Goal: Task Accomplishment & Management: Manage account settings

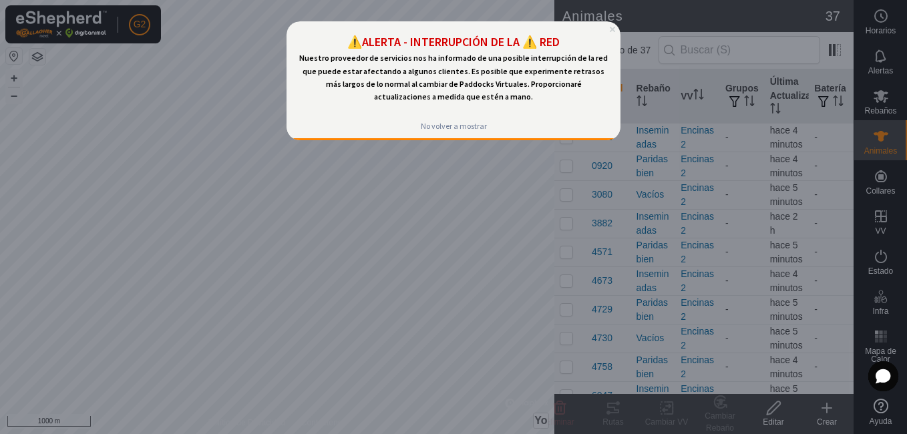
click at [613, 31] on icon "Cerrar vista previa" at bounding box center [612, 29] width 5 height 5
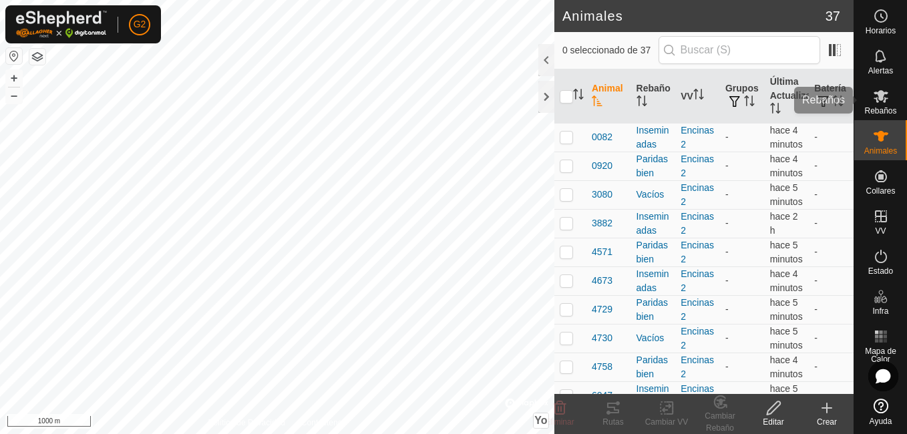
click at [884, 102] on icon at bounding box center [881, 96] width 15 height 13
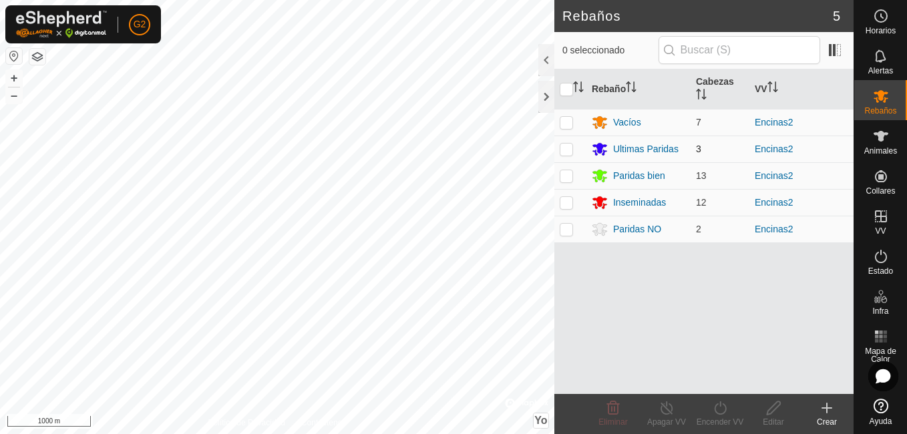
click at [565, 152] on p-checkbox at bounding box center [566, 149] width 13 height 11
checkbox input "true"
click at [778, 408] on icon at bounding box center [773, 408] width 13 height 13
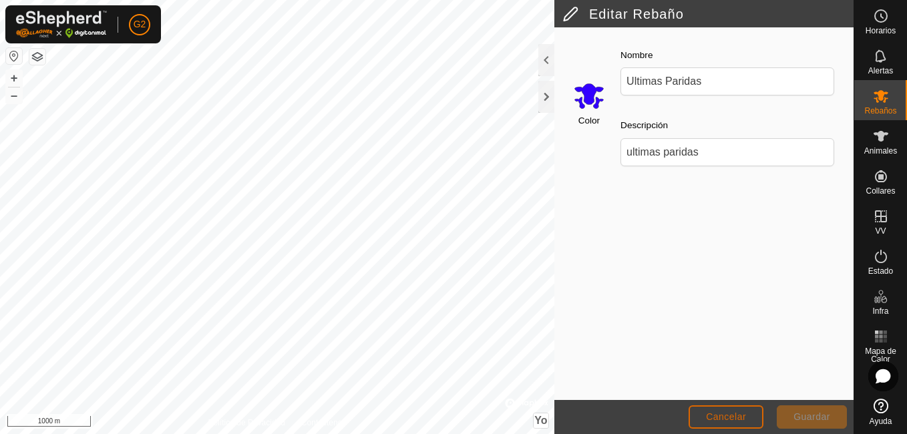
click at [733, 416] on span "Cancelar" at bounding box center [726, 417] width 40 height 11
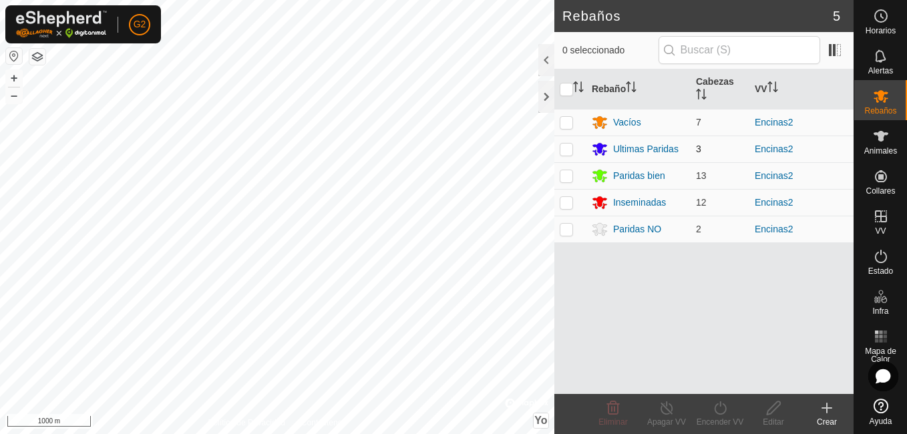
click at [569, 146] on p-checkbox at bounding box center [566, 149] width 13 height 11
checkbox input "true"
click at [770, 402] on icon at bounding box center [774, 408] width 17 height 16
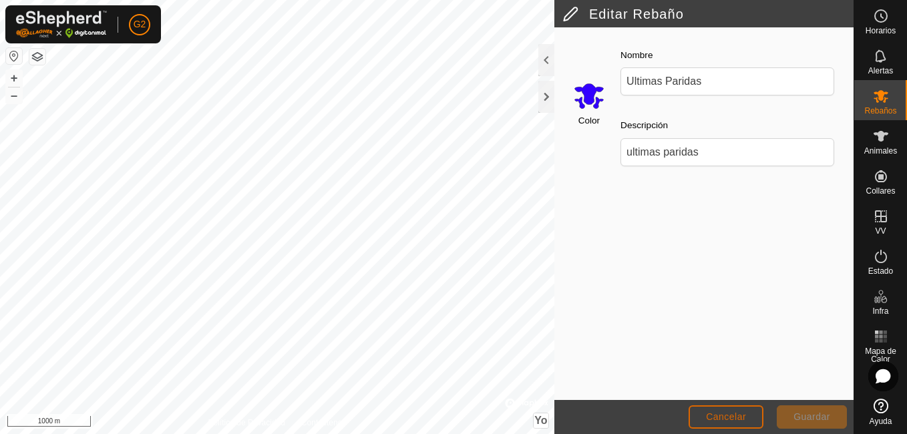
click at [745, 413] on span "Cancelar" at bounding box center [726, 417] width 40 height 11
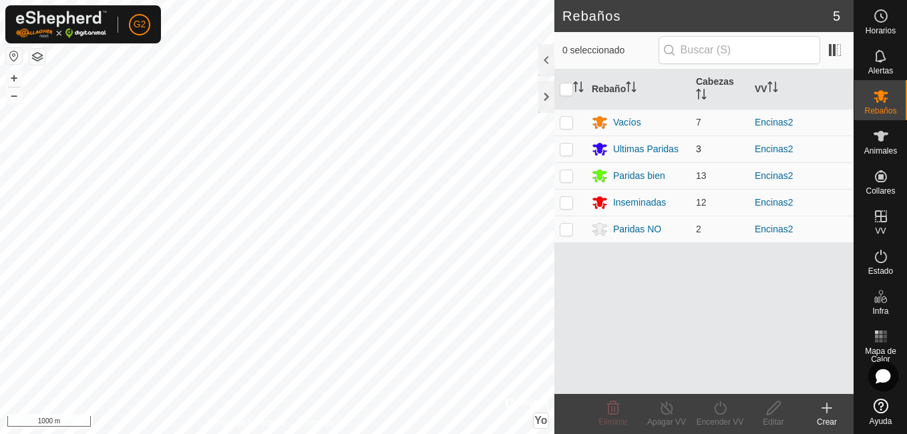
click at [566, 150] on p-checkbox at bounding box center [566, 149] width 13 height 11
checkbox input "true"
click at [15, 79] on button "+" at bounding box center [14, 78] width 16 height 16
click at [9, 75] on button "+" at bounding box center [14, 78] width 16 height 16
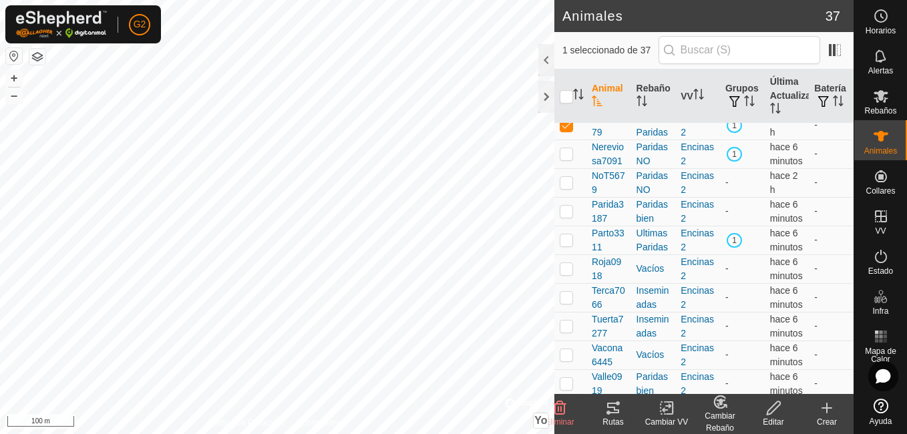
scroll to position [898, 0]
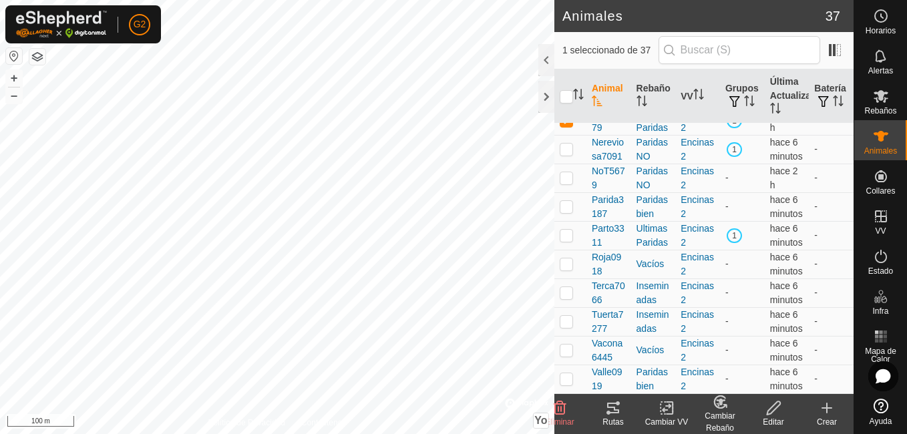
click at [724, 415] on div "Cambiar Rebaño" at bounding box center [720, 422] width 53 height 24
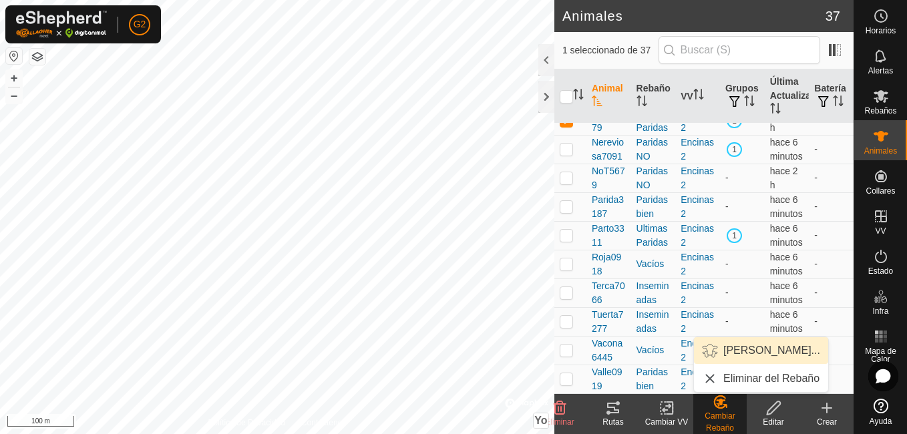
click at [752, 347] on link "Elegir Rebaño..." at bounding box center [761, 350] width 134 height 27
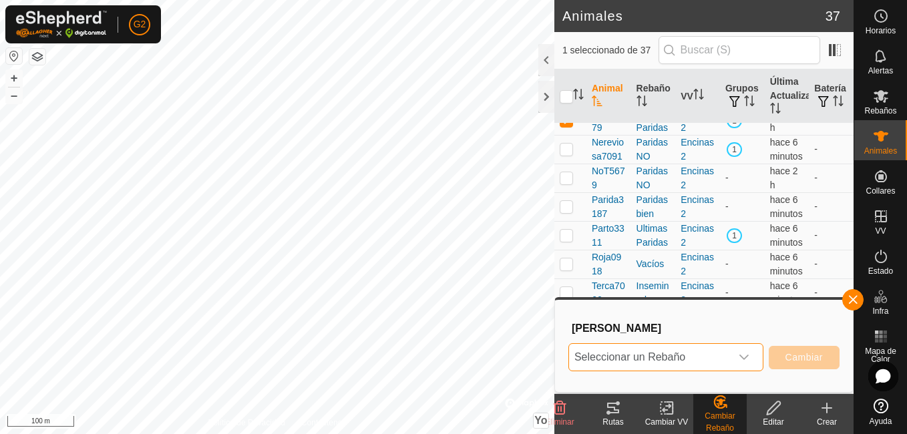
click at [702, 359] on span "Seleccionar un Rebaño" at bounding box center [650, 357] width 162 height 27
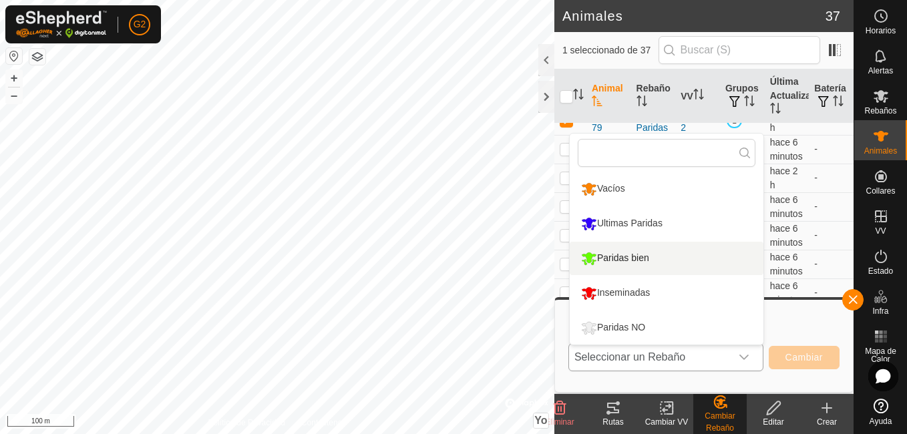
click at [642, 255] on li "Paridas bien" at bounding box center [667, 258] width 194 height 33
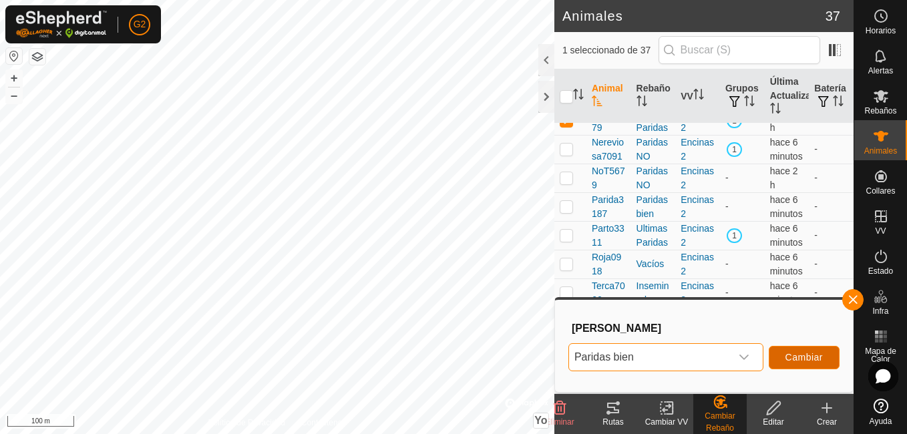
click at [798, 361] on span "Cambiar" at bounding box center [804, 357] width 37 height 11
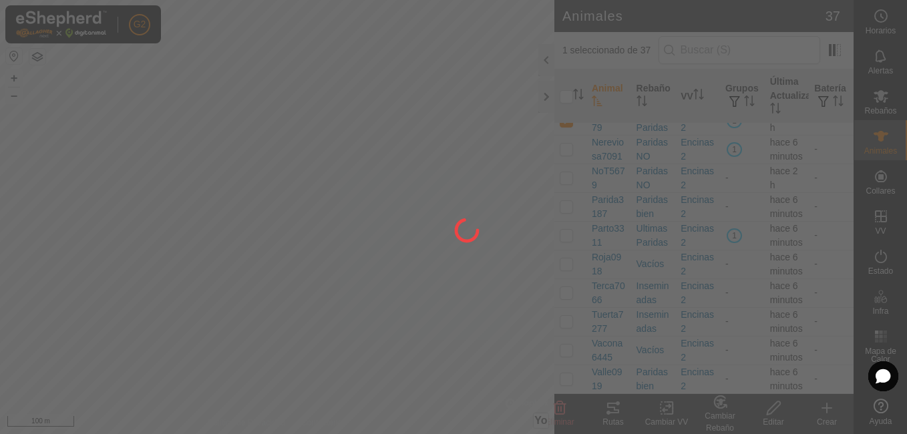
checkbox input "false"
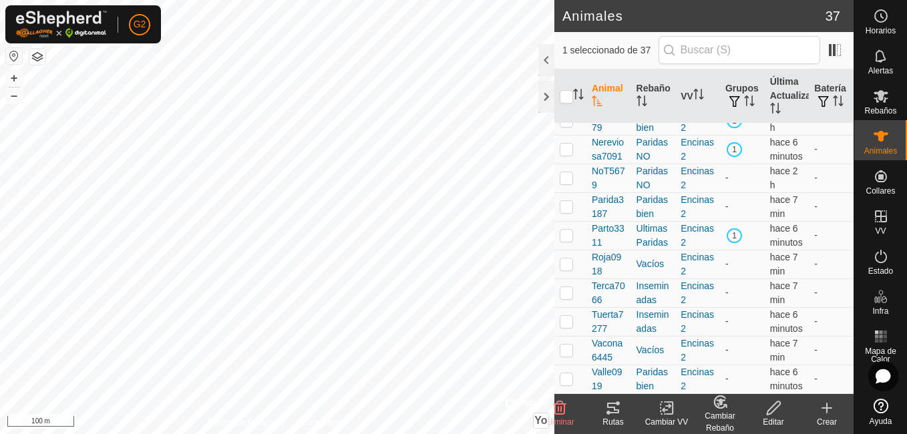
click at [721, 397] on icon at bounding box center [719, 402] width 11 height 12
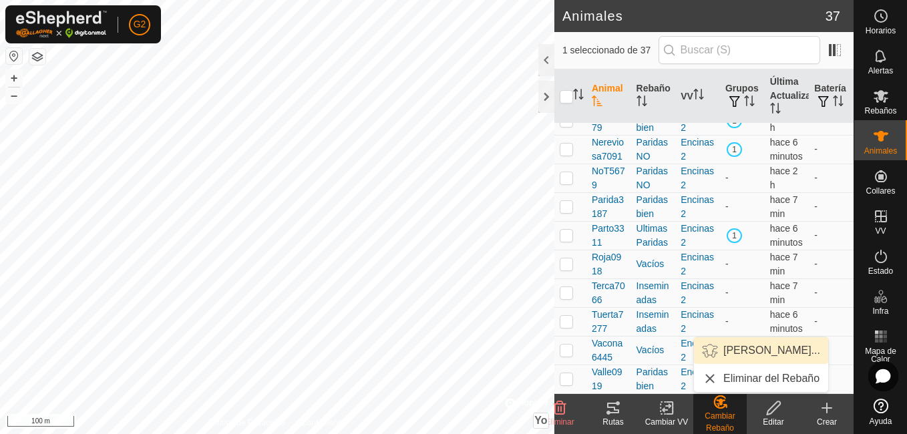
click at [764, 349] on link "Elegir Rebaño..." at bounding box center [761, 350] width 134 height 27
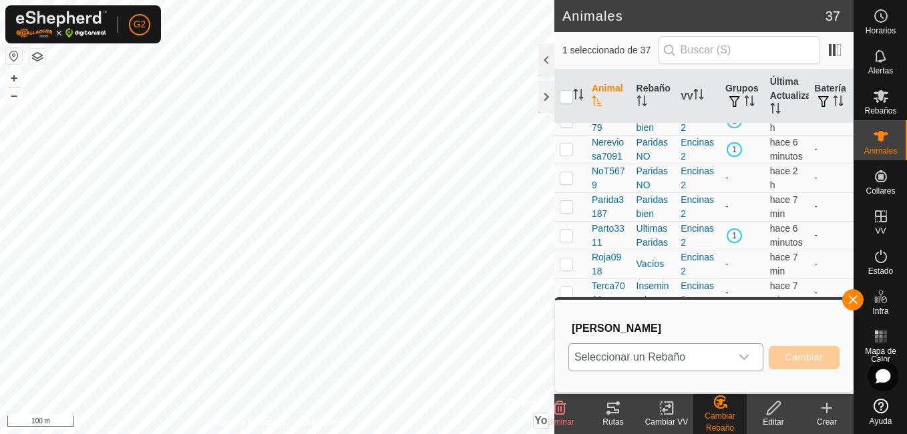
click at [740, 357] on icon "Disparador desplegable" at bounding box center [744, 357] width 11 height 11
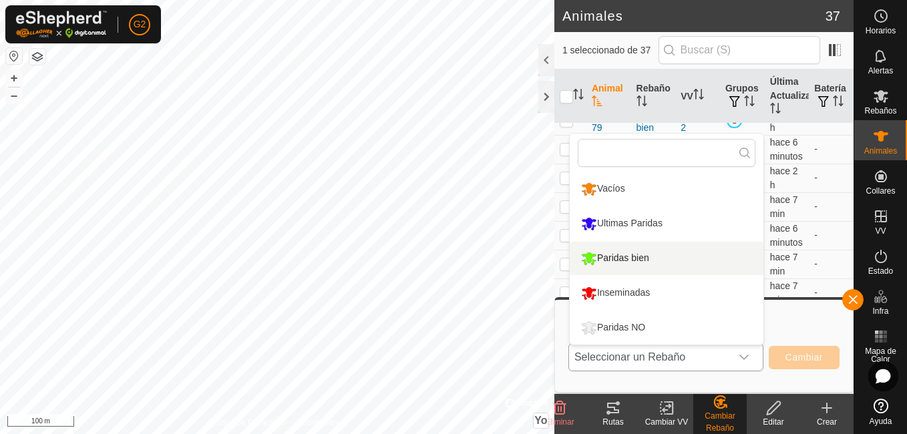
click at [659, 254] on li "Paridas bien" at bounding box center [667, 258] width 194 height 33
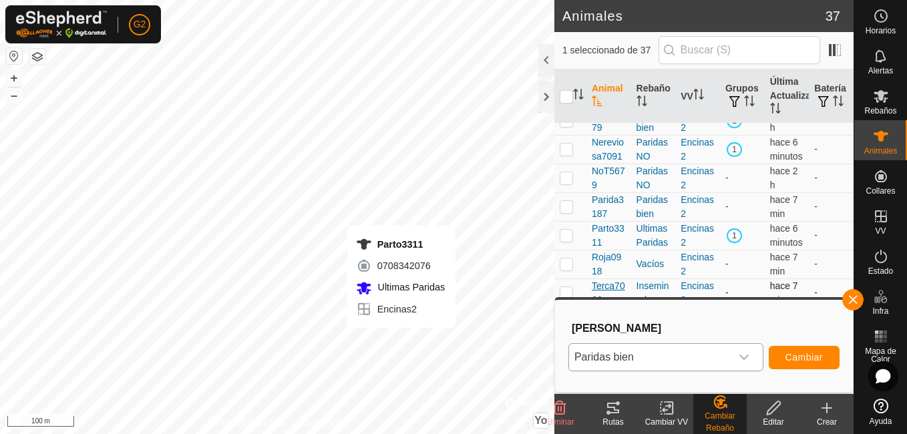
checkbox input "false"
click at [744, 353] on icon "Disparador desplegable" at bounding box center [744, 357] width 11 height 11
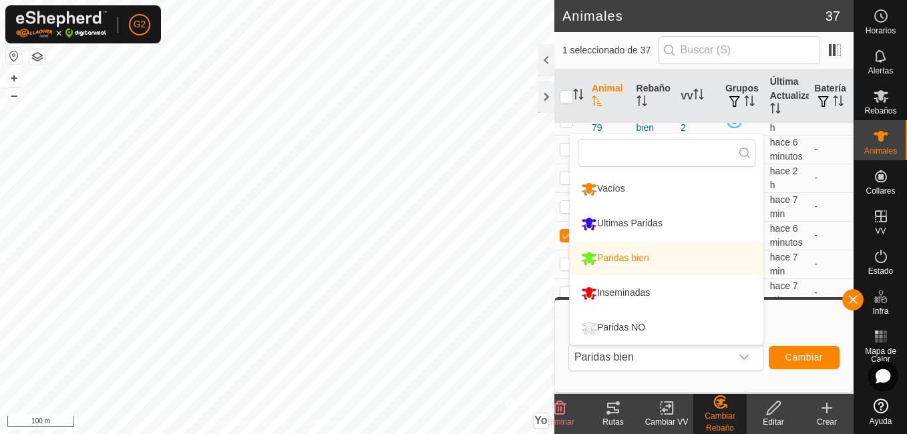
click at [690, 262] on li "Paridas bien" at bounding box center [667, 258] width 194 height 33
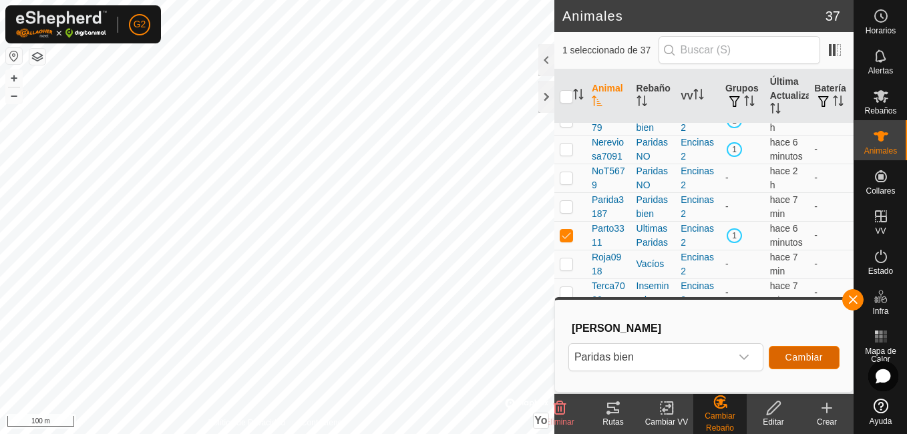
click at [795, 359] on span "Cambiar" at bounding box center [804, 357] width 37 height 11
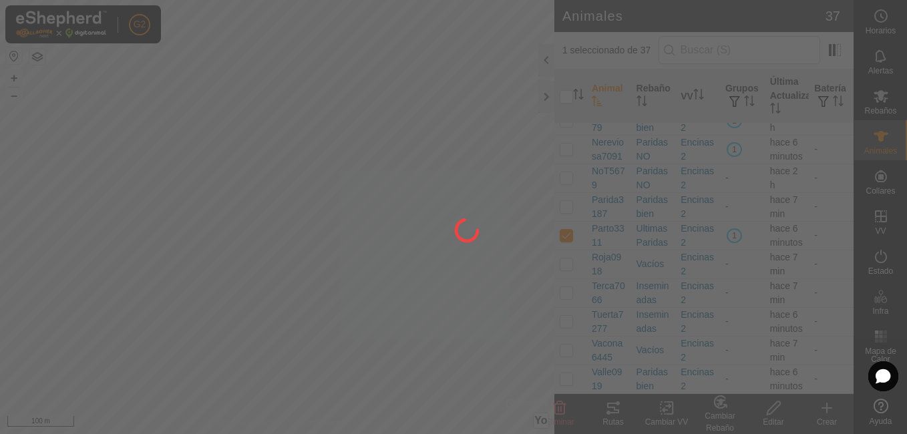
checkbox input "false"
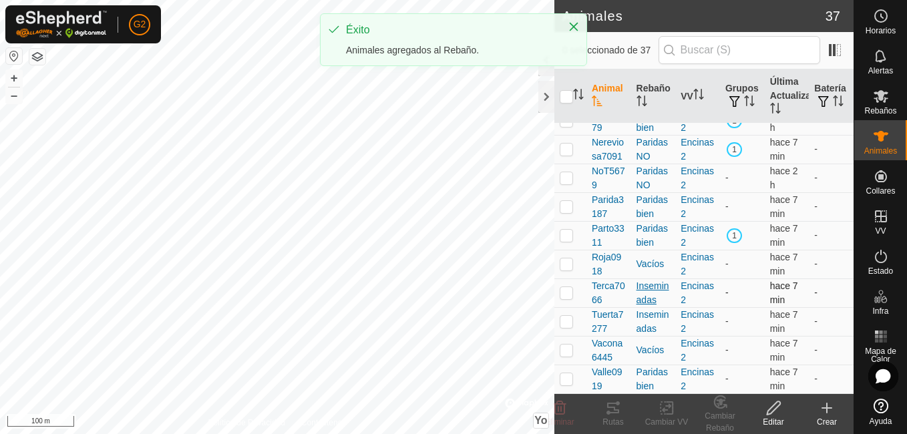
scroll to position [835, 0]
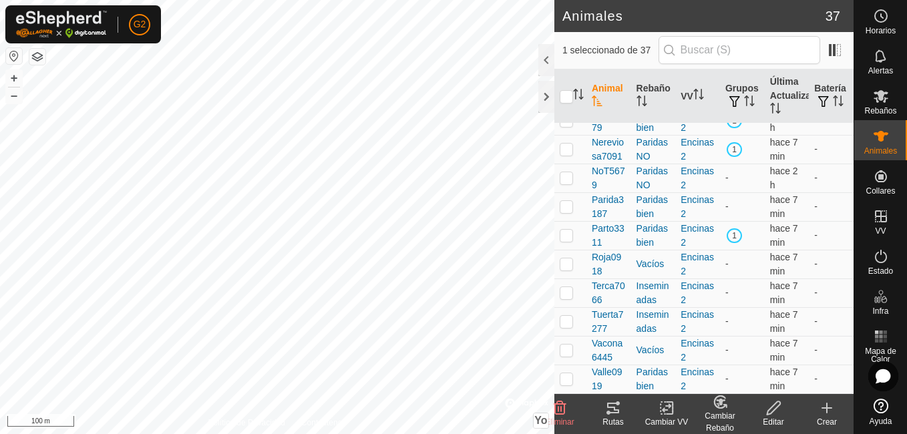
click at [716, 410] on div "Cambiar Rebaño" at bounding box center [720, 422] width 53 height 24
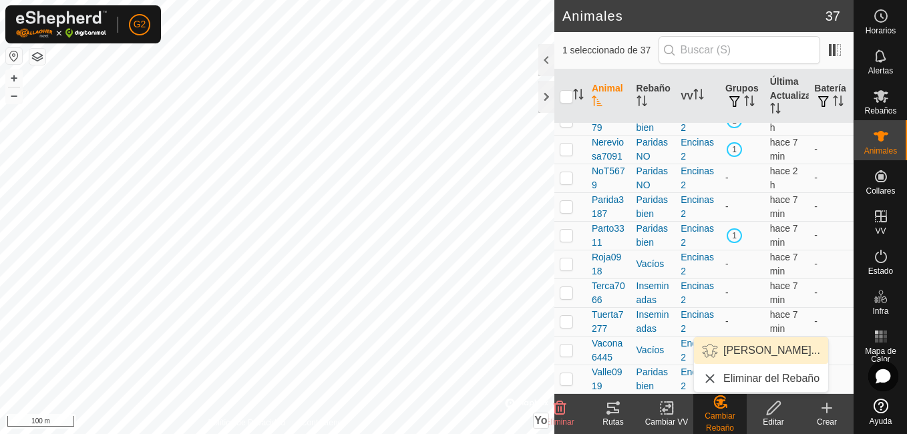
click at [745, 354] on link "Elegir Rebaño..." at bounding box center [761, 350] width 134 height 27
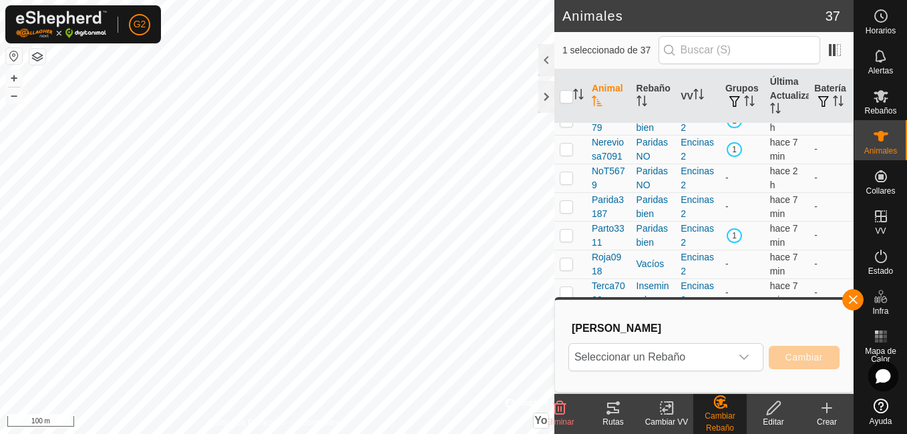
click at [745, 354] on icon "Disparador desplegable" at bounding box center [744, 357] width 11 height 11
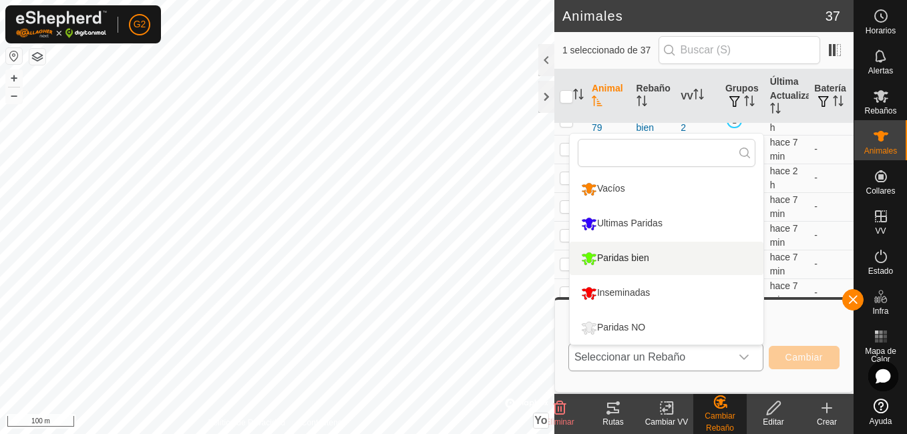
click at [651, 259] on li "Paridas bien" at bounding box center [667, 258] width 194 height 33
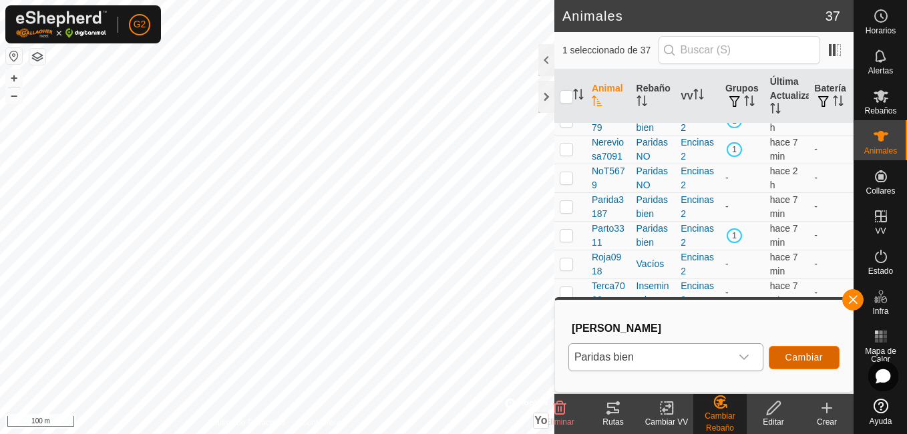
click at [800, 354] on span "Cambiar" at bounding box center [804, 357] width 37 height 11
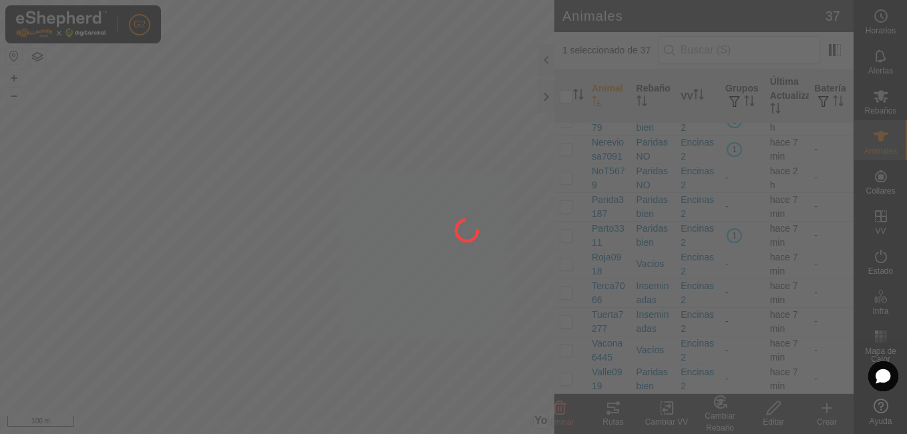
checkbox input "false"
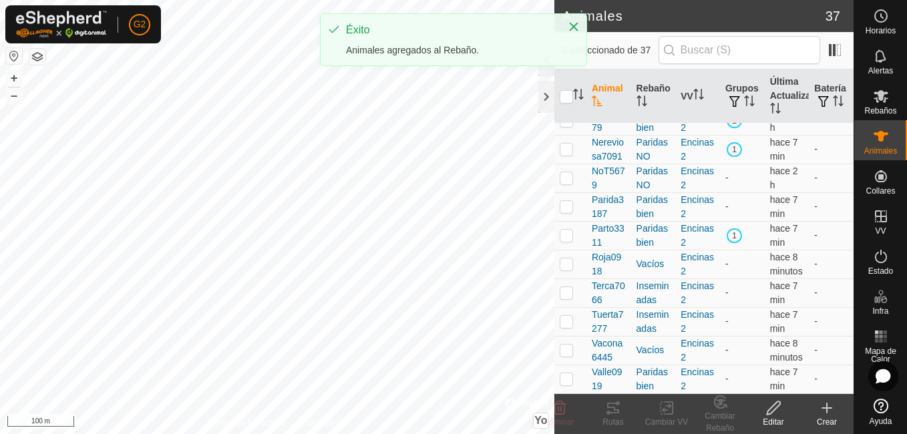
scroll to position [877, 0]
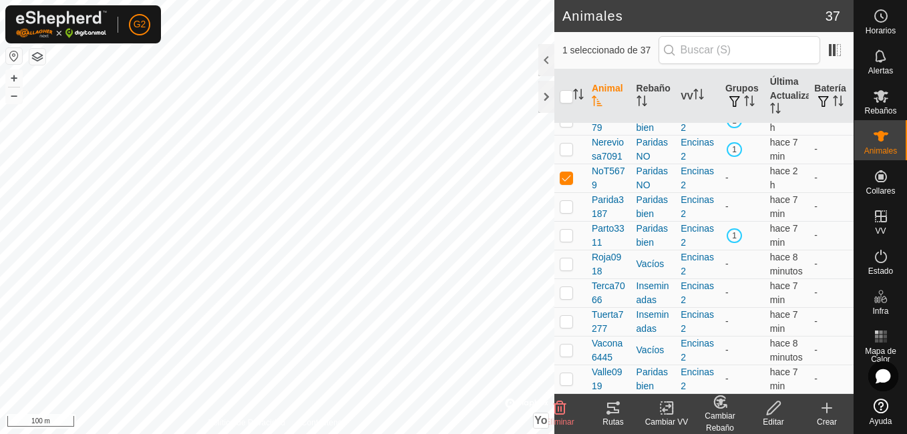
click at [725, 411] on div "Cambiar Rebaño" at bounding box center [720, 422] width 53 height 24
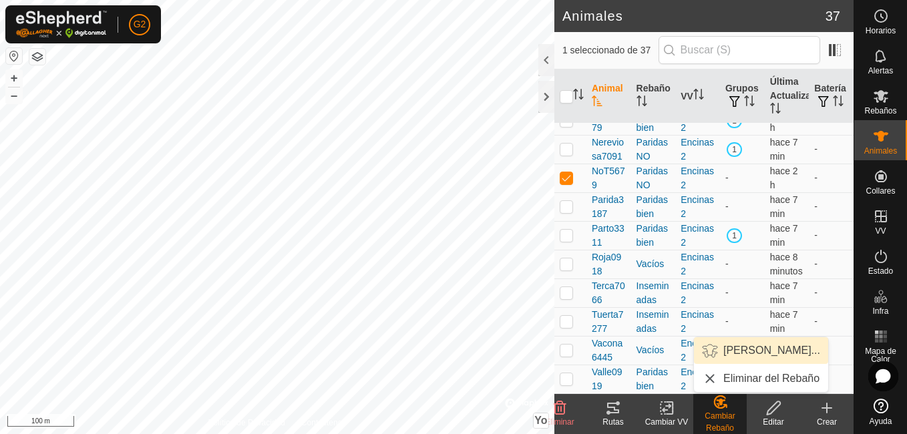
click at [754, 349] on link "Elegir Rebaño..." at bounding box center [761, 350] width 134 height 27
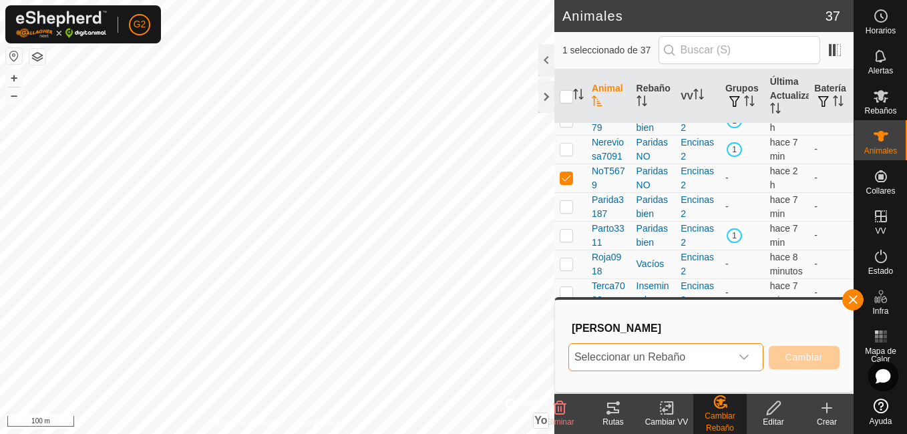
click at [706, 354] on span "Seleccionar un Rebaño" at bounding box center [650, 357] width 162 height 27
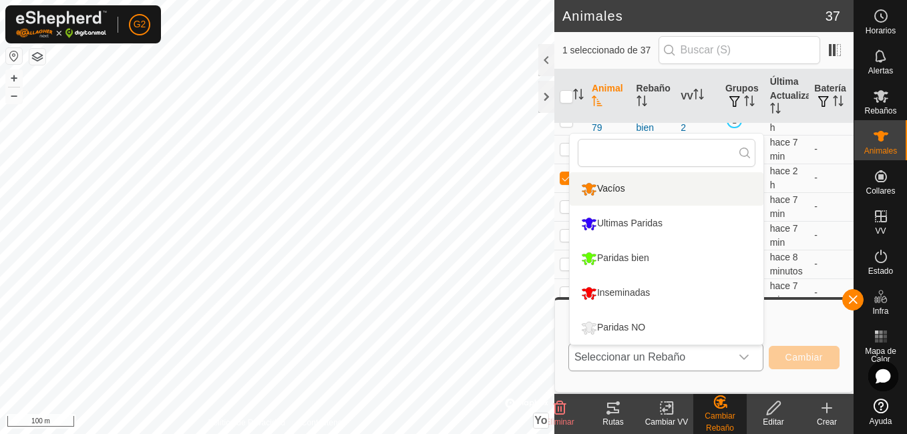
click at [641, 188] on li "Vacíos" at bounding box center [667, 188] width 194 height 33
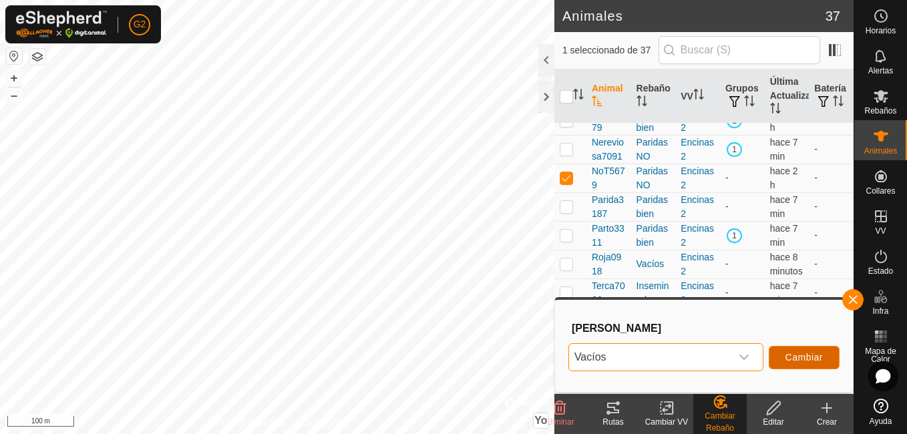
click at [802, 356] on span "Cambiar" at bounding box center [804, 357] width 37 height 11
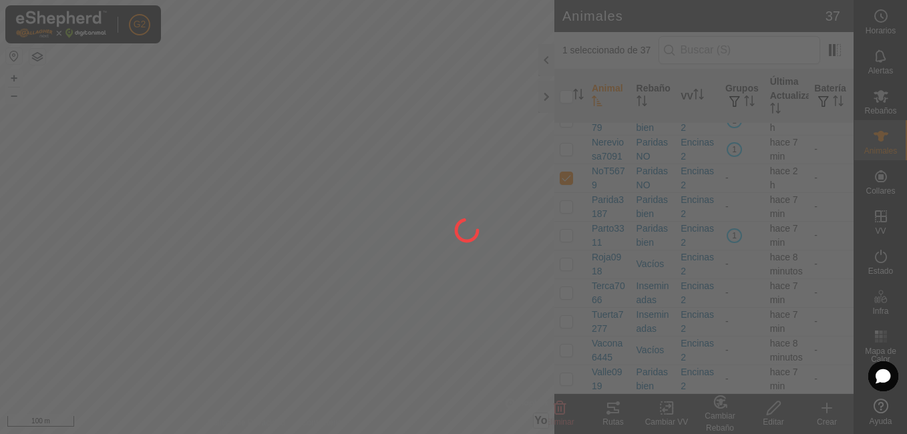
checkbox input "false"
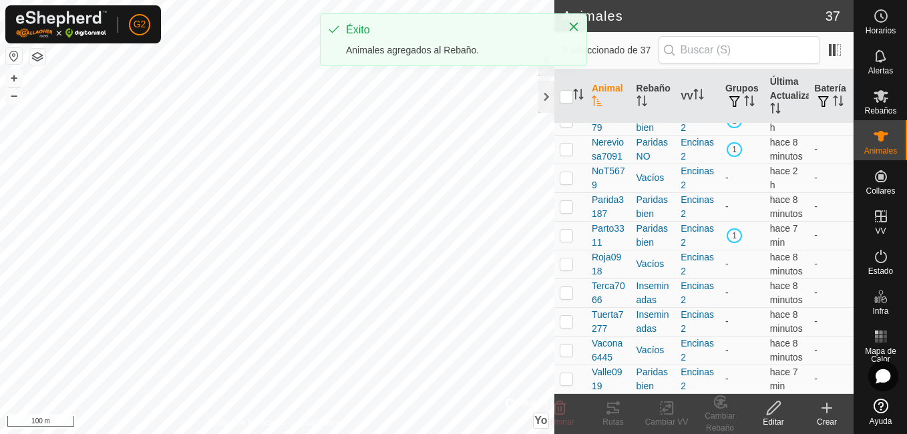
scroll to position [898, 0]
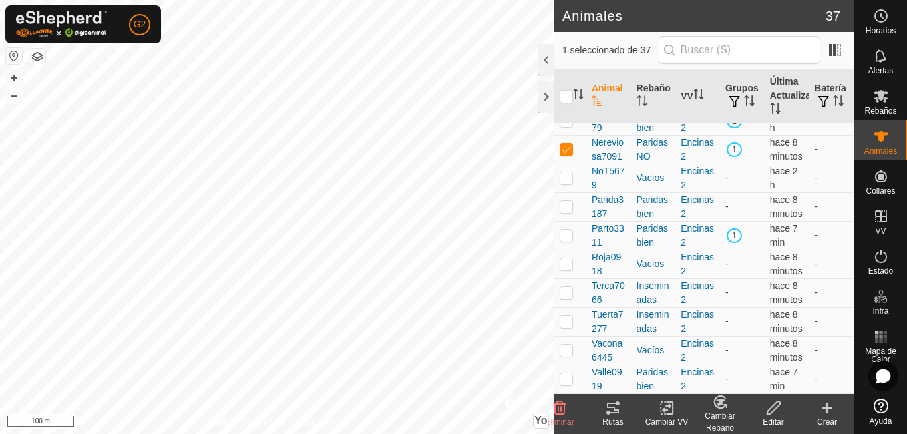
click at [727, 408] on icon at bounding box center [720, 402] width 17 height 16
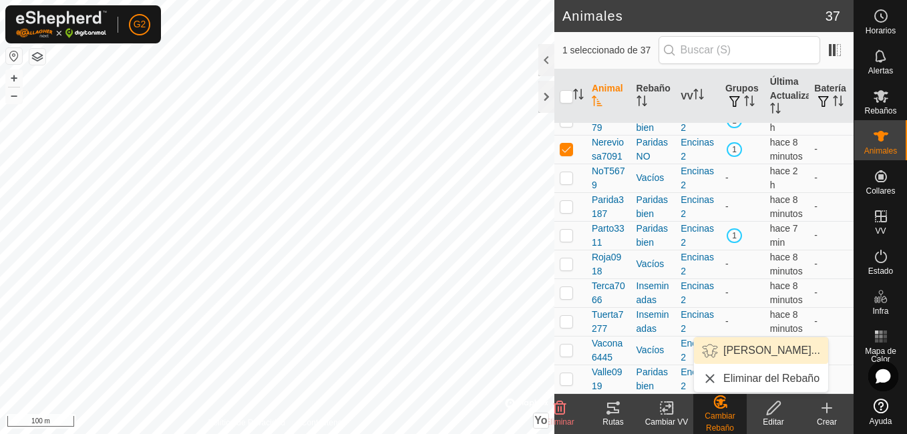
click at [725, 350] on link "Elegir Rebaño..." at bounding box center [761, 350] width 134 height 27
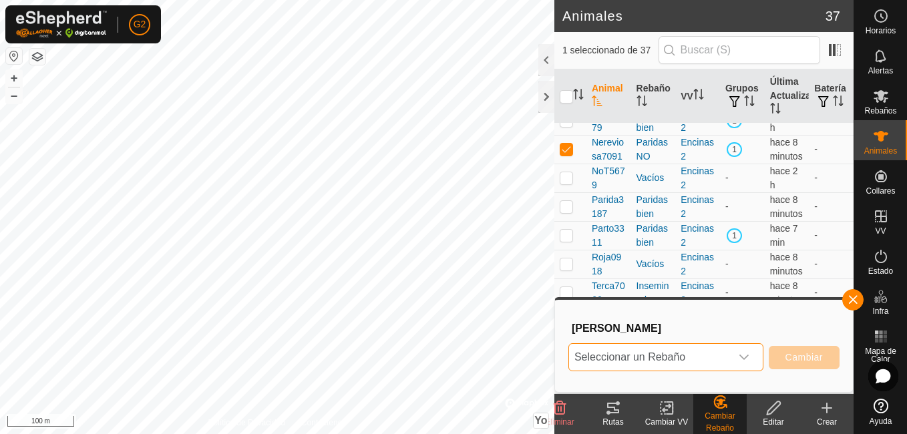
click at [688, 355] on span "Seleccionar un Rebaño" at bounding box center [650, 357] width 162 height 27
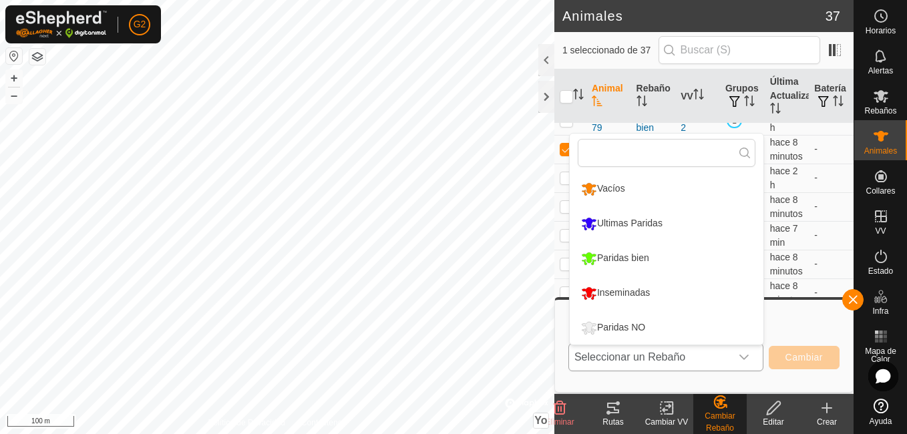
click at [623, 192] on li "Vacíos" at bounding box center [667, 188] width 194 height 33
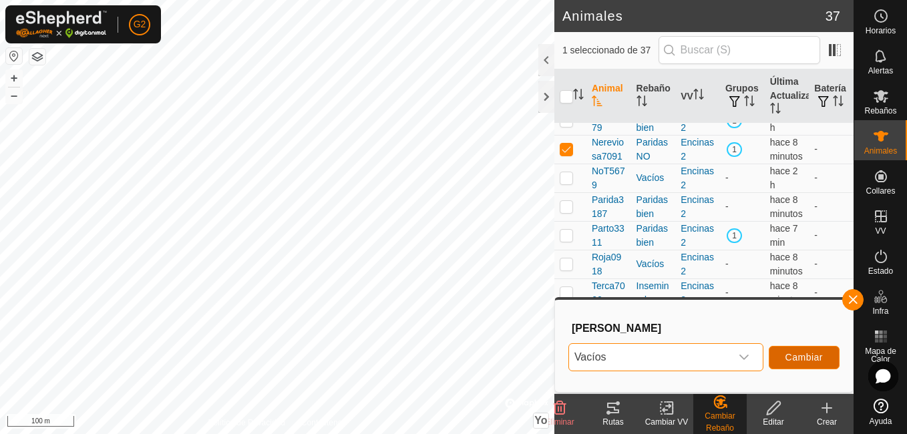
click at [796, 362] on span "Cambiar" at bounding box center [804, 357] width 37 height 11
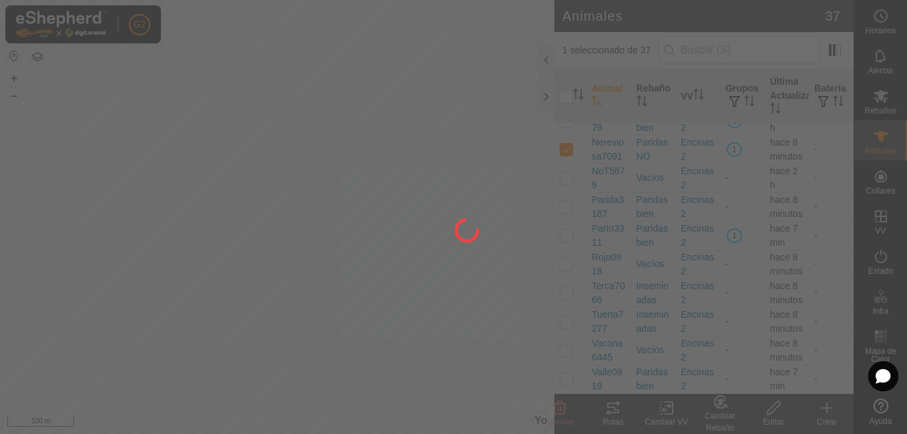
checkbox input "false"
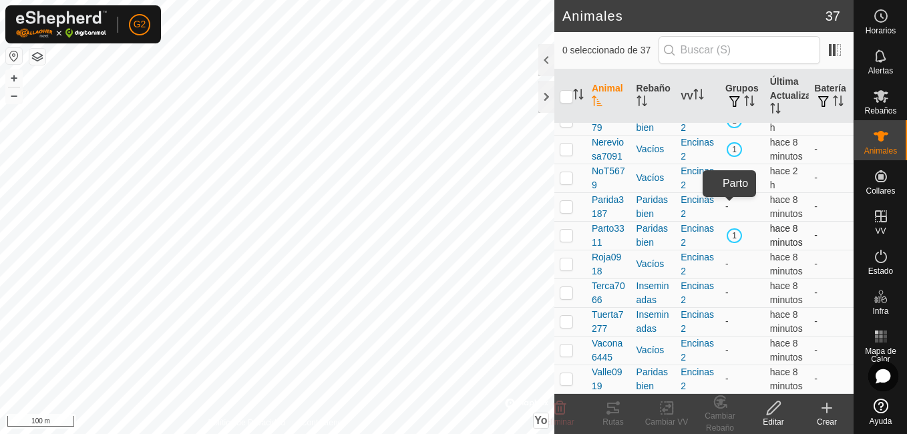
click at [731, 229] on span "1" at bounding box center [734, 236] width 15 height 15
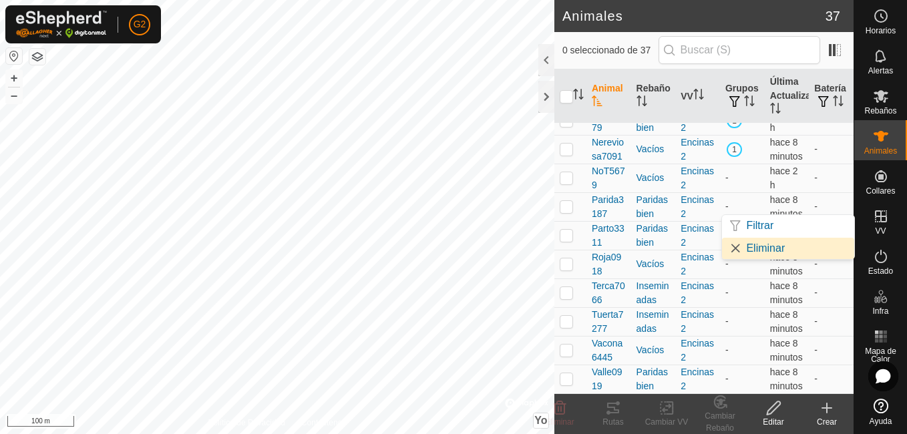
click at [766, 249] on link "Eliminar" at bounding box center [788, 248] width 132 height 21
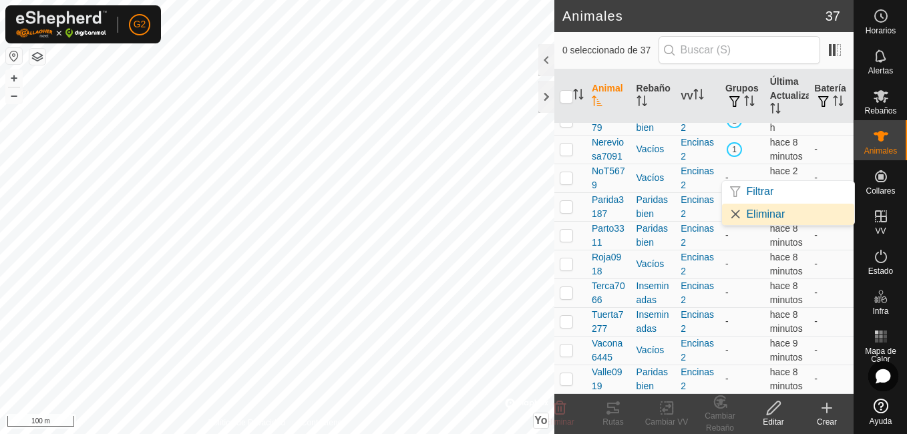
click at [754, 214] on link "Eliminar" at bounding box center [788, 214] width 132 height 21
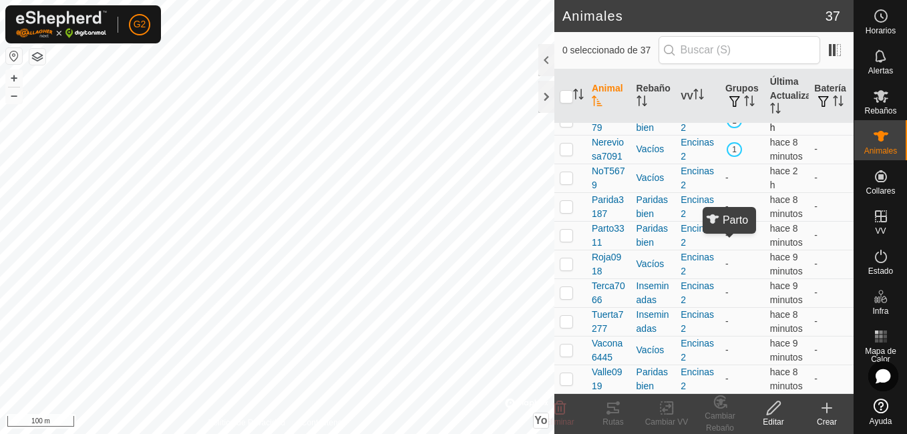
click at [732, 128] on span "1" at bounding box center [734, 121] width 15 height 15
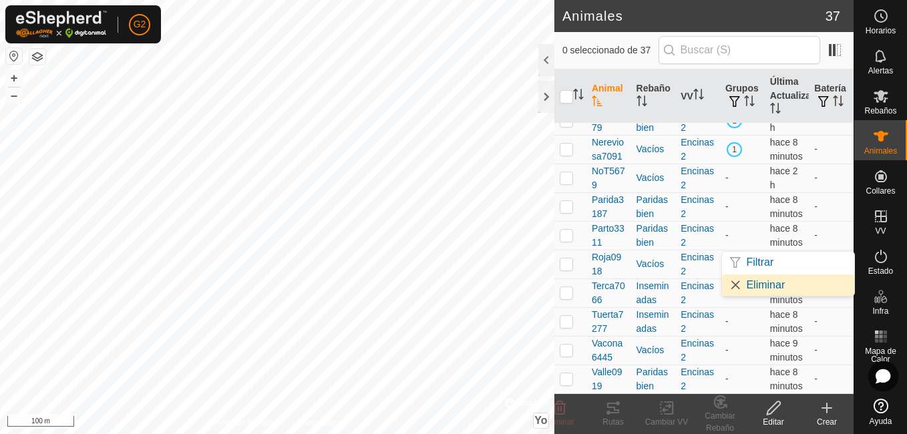
click at [760, 290] on link "Eliminar" at bounding box center [788, 285] width 132 height 21
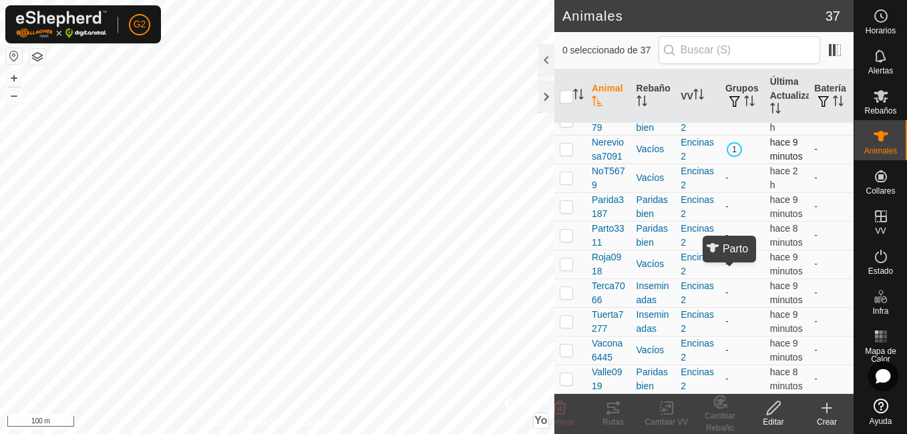
click at [731, 157] on span "1" at bounding box center [734, 149] width 15 height 15
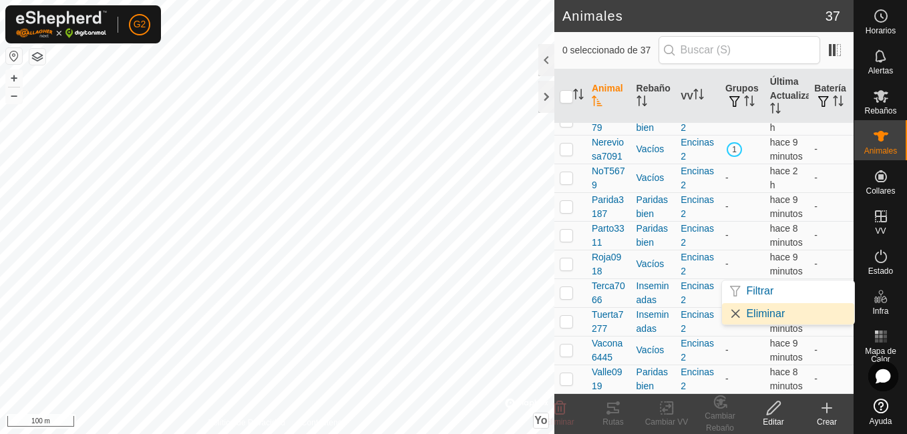
click at [753, 311] on link "Eliminar" at bounding box center [788, 313] width 132 height 21
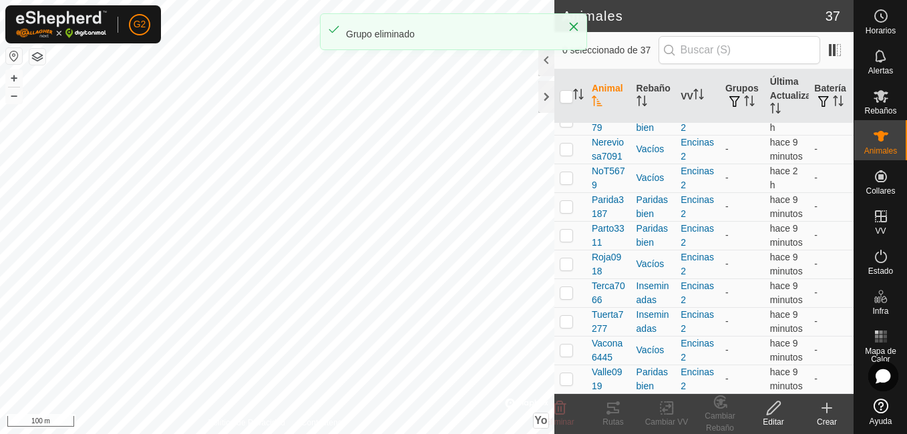
scroll to position [0, 0]
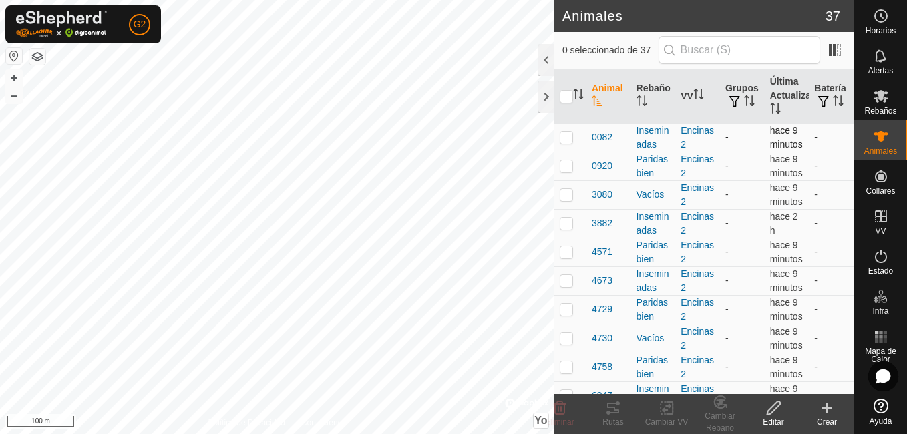
click at [563, 142] on p-checkbox at bounding box center [566, 137] width 13 height 11
checkbox input "false"
click at [743, 85] on font "Grupos" at bounding box center [742, 88] width 33 height 11
click at [743, 86] on font "Grupos" at bounding box center [742, 88] width 33 height 11
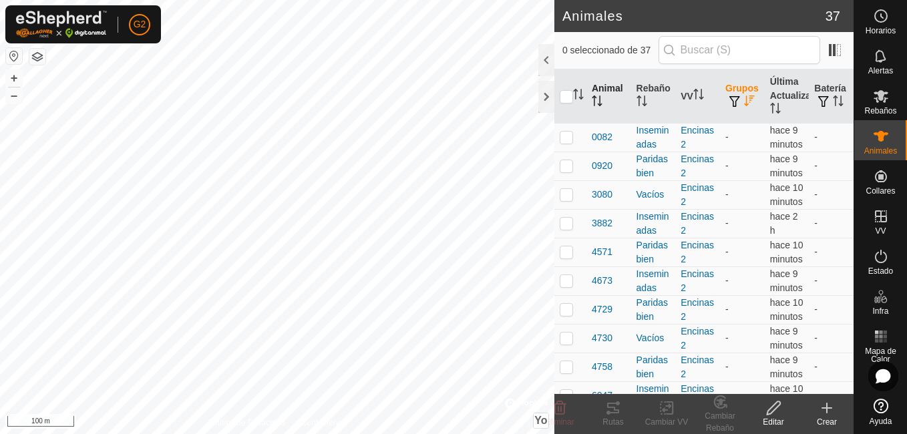
click at [603, 95] on th "Animal" at bounding box center [609, 96] width 45 height 54
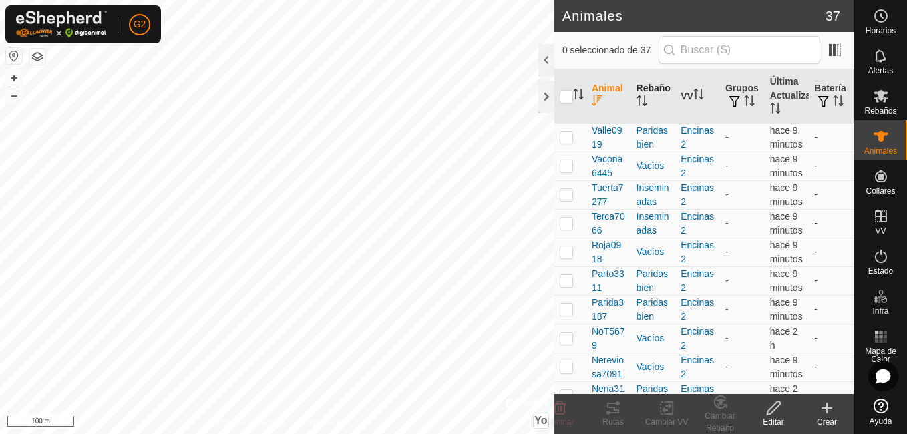
click at [645, 98] on icon "Activar para ordenar" at bounding box center [642, 101] width 11 height 11
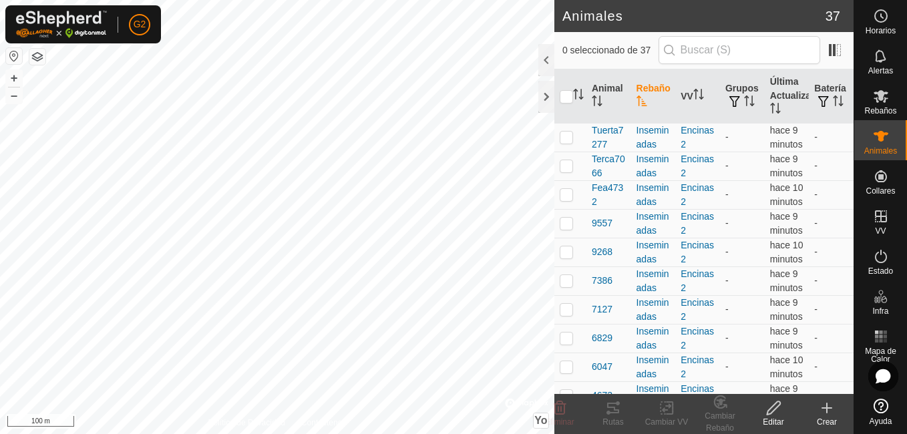
click at [645, 98] on icon "Activar para ordenar" at bounding box center [642, 101] width 11 height 11
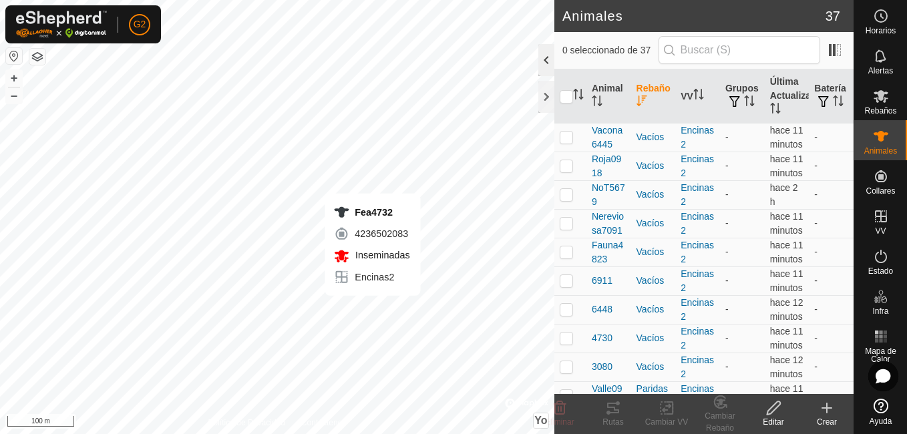
checkbox input "true"
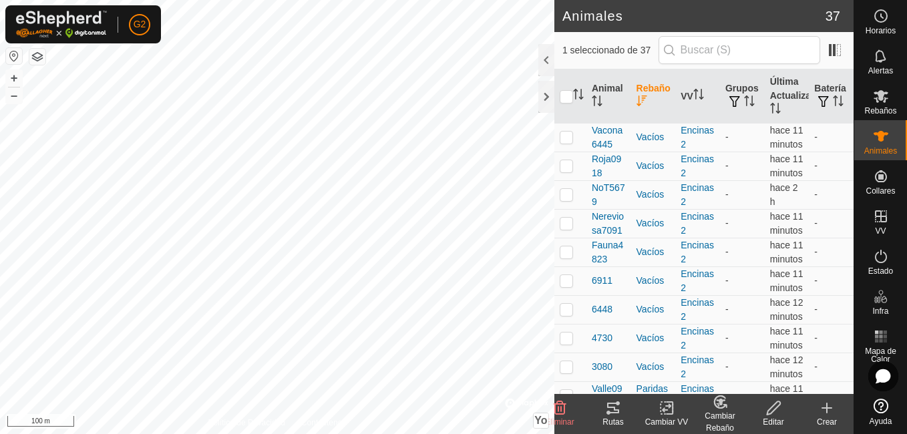
click at [615, 410] on icon at bounding box center [613, 408] width 12 height 11
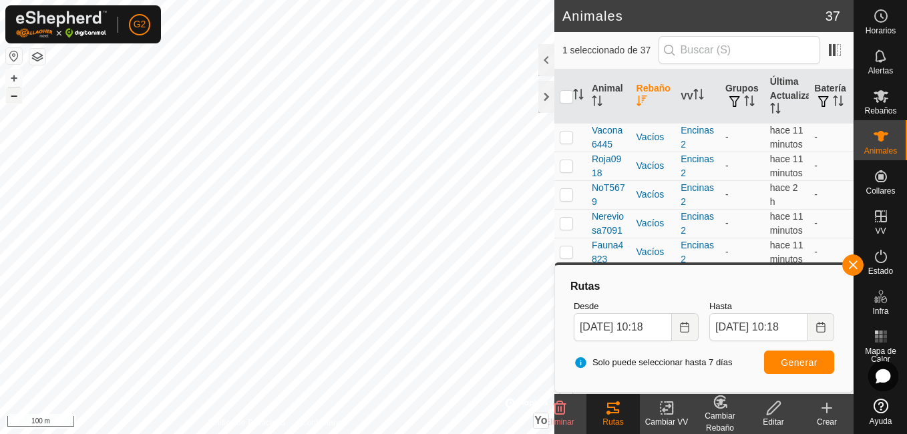
click at [13, 95] on button "–" at bounding box center [14, 96] width 16 height 16
click at [861, 266] on button "button" at bounding box center [853, 265] width 21 height 21
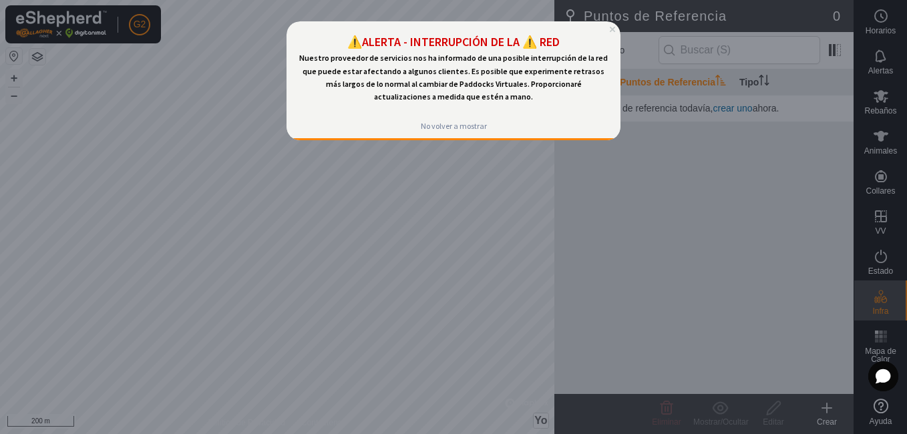
click at [613, 29] on icon "Cerrar vista previa" at bounding box center [612, 29] width 5 height 5
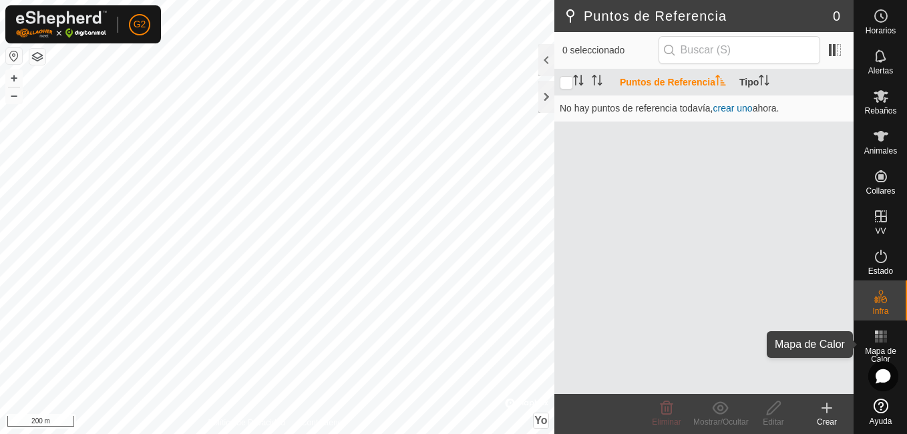
click at [884, 343] on icon at bounding box center [881, 337] width 16 height 16
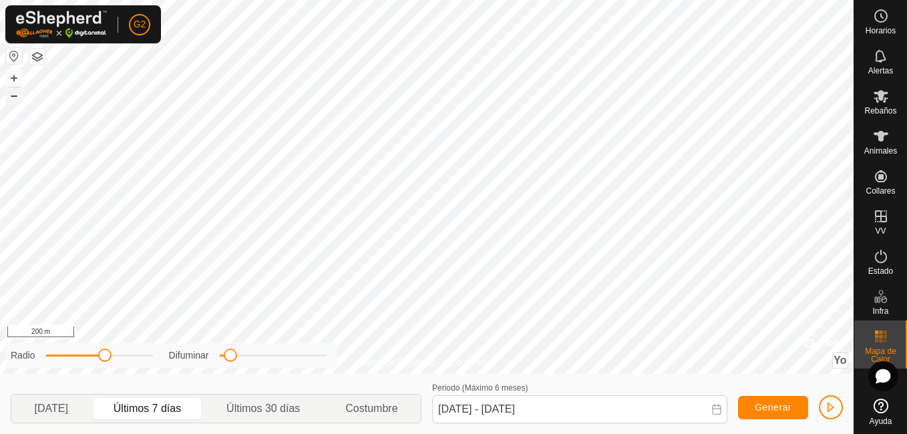
click at [8, 100] on button "–" at bounding box center [14, 96] width 16 height 16
click at [11, 76] on button "+" at bounding box center [14, 78] width 16 height 16
click at [16, 92] on button "–" at bounding box center [14, 96] width 16 height 16
click at [171, 404] on p-togglebutton "Últimos 7 días" at bounding box center [147, 409] width 113 height 28
click at [265, 406] on p-togglebutton "Últimos 30 días" at bounding box center [263, 409] width 119 height 28
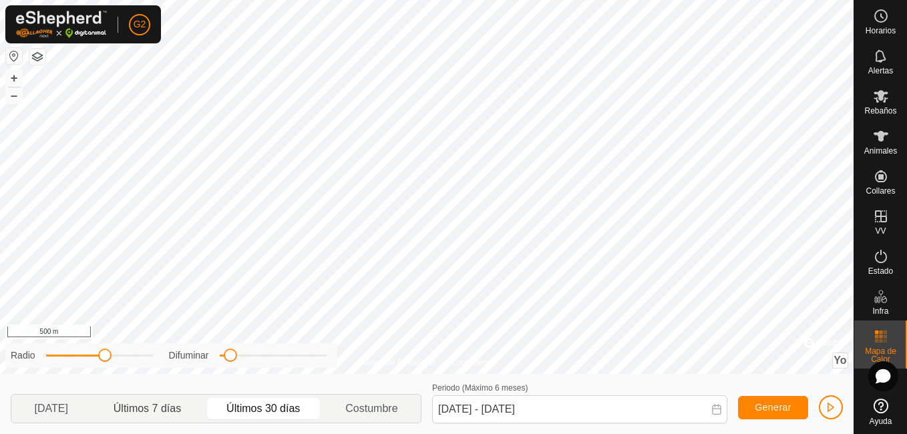
click at [154, 417] on p-togglebutton "Últimos 7 días" at bounding box center [147, 409] width 113 height 28
click at [253, 407] on p-togglebutton "Últimos 30 días" at bounding box center [263, 409] width 119 height 28
click at [360, 412] on p-togglebutton "Costumbre" at bounding box center [372, 409] width 98 height 28
click at [265, 414] on p-togglebutton "Últimos 30 días" at bounding box center [263, 409] width 119 height 28
click at [362, 411] on p-togglebutton "Costumbre" at bounding box center [372, 409] width 98 height 28
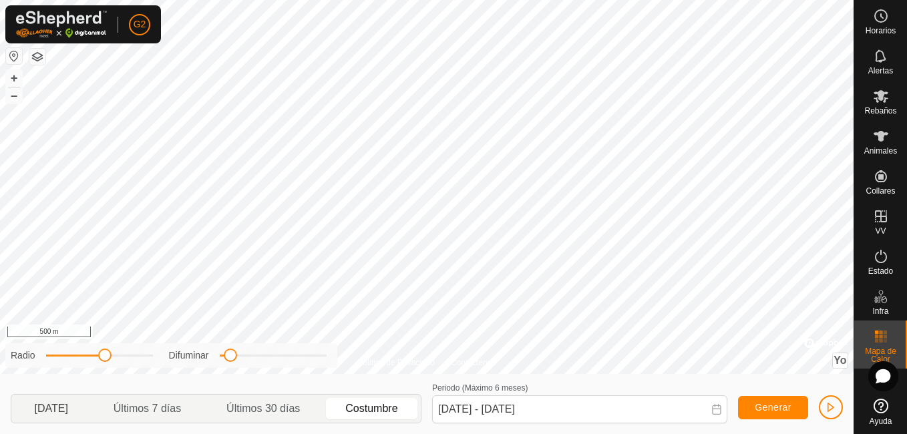
click at [52, 411] on p-togglebutton "[DATE]" at bounding box center [51, 409] width 80 height 28
click at [396, 409] on p-togglebutton "Costumbre" at bounding box center [372, 409] width 98 height 28
click at [163, 418] on p-togglebutton "Últimos 7 días" at bounding box center [147, 409] width 113 height 28
type input "[DATE] - [DATE]"
click at [888, 142] on icon at bounding box center [881, 136] width 16 height 16
